Goal: Information Seeking & Learning: Learn about a topic

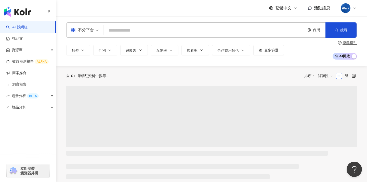
click at [164, 28] on input "search" at bounding box center [204, 31] width 197 height 10
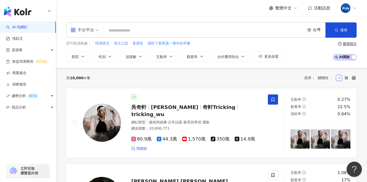
type input "**********"
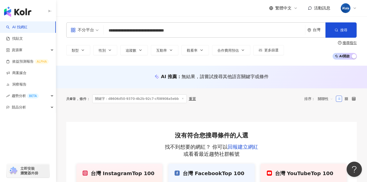
click at [197, 30] on input "**********" at bounding box center [204, 31] width 197 height 10
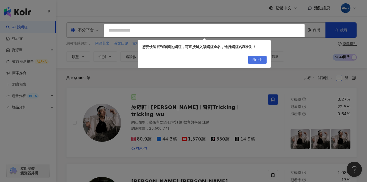
click at [257, 61] on span "Finish" at bounding box center [258, 60] width 10 height 8
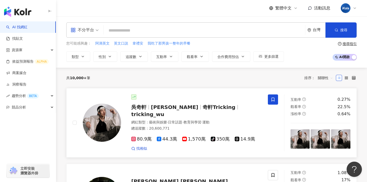
click at [205, 106] on span "奇軒Tricking" at bounding box center [219, 107] width 33 height 6
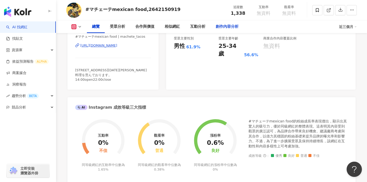
click at [222, 25] on div "創作內容分析" at bounding box center [227, 27] width 23 height 6
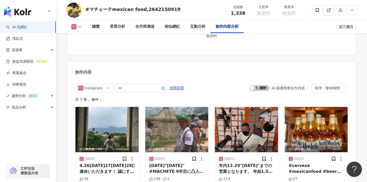
scroll to position [1417, 0]
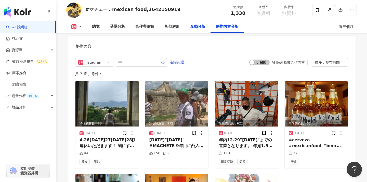
click at [199, 26] on div "互動分析" at bounding box center [197, 27] width 15 height 6
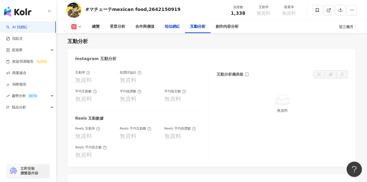
click at [168, 24] on div "相似網紅" at bounding box center [172, 27] width 15 height 6
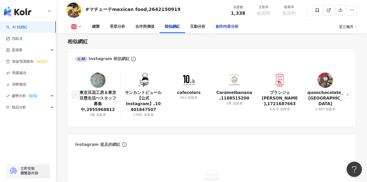
click at [228, 25] on div "創作內容分析" at bounding box center [227, 27] width 23 height 6
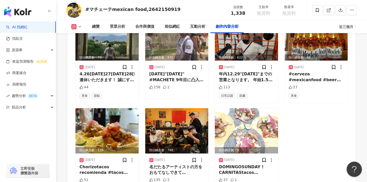
scroll to position [1449, 0]
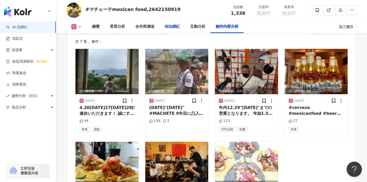
click at [172, 29] on div "相似網紅" at bounding box center [172, 27] width 15 height 6
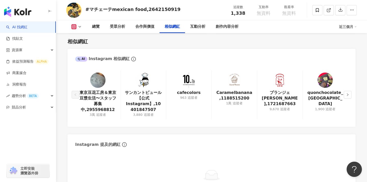
click at [81, 24] on button at bounding box center [76, 26] width 21 height 5
click at [102, 105] on link "東京豆花工房＆東京豆漿生活〜スタッフ募集中,2955968812" at bounding box center [97, 101] width 37 height 23
